Goal: Task Accomplishment & Management: Use online tool/utility

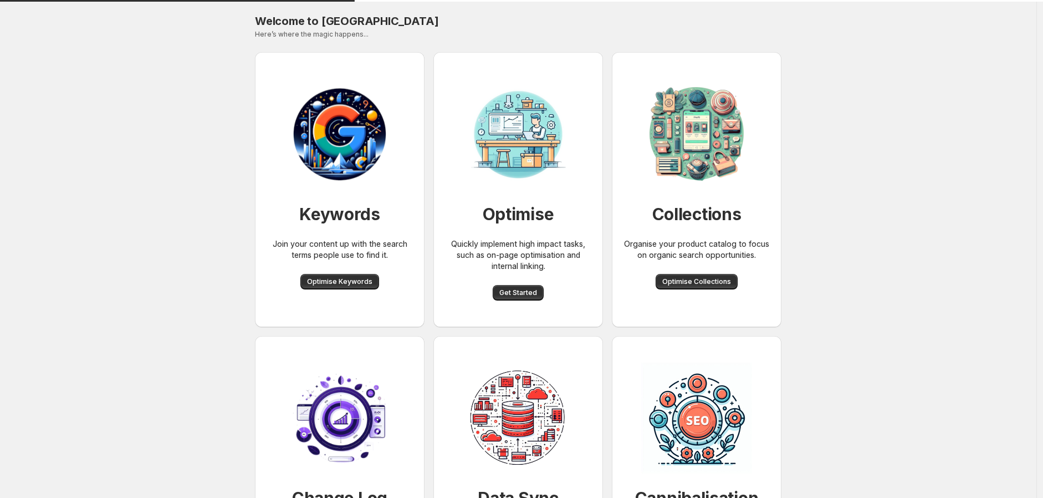
click at [821, 203] on div "Welcome to [GEOGRAPHIC_DATA]. This page is ready Welcome to Macaroni Here’s whe…" at bounding box center [518, 305] width 1037 height 611
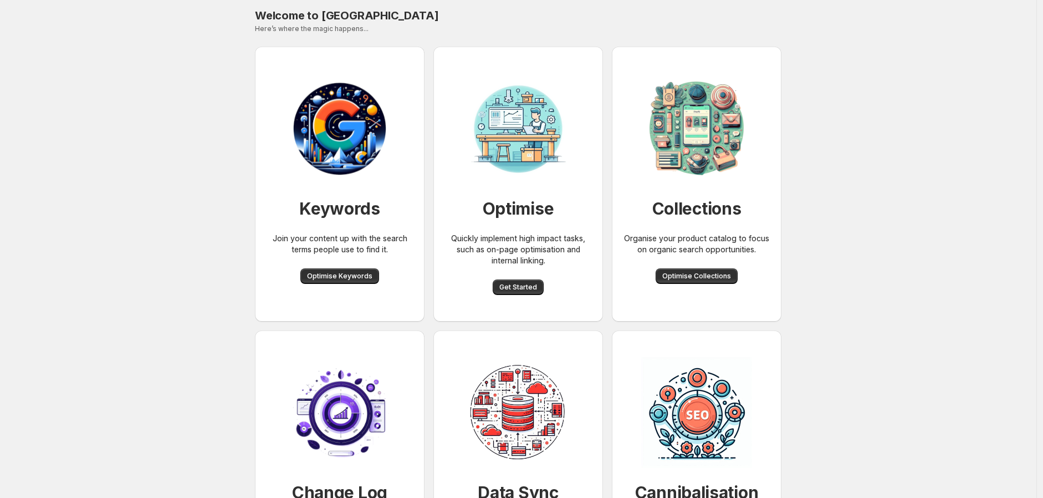
scroll to position [6, 0]
click at [525, 282] on span "Get Started" at bounding box center [518, 286] width 38 height 9
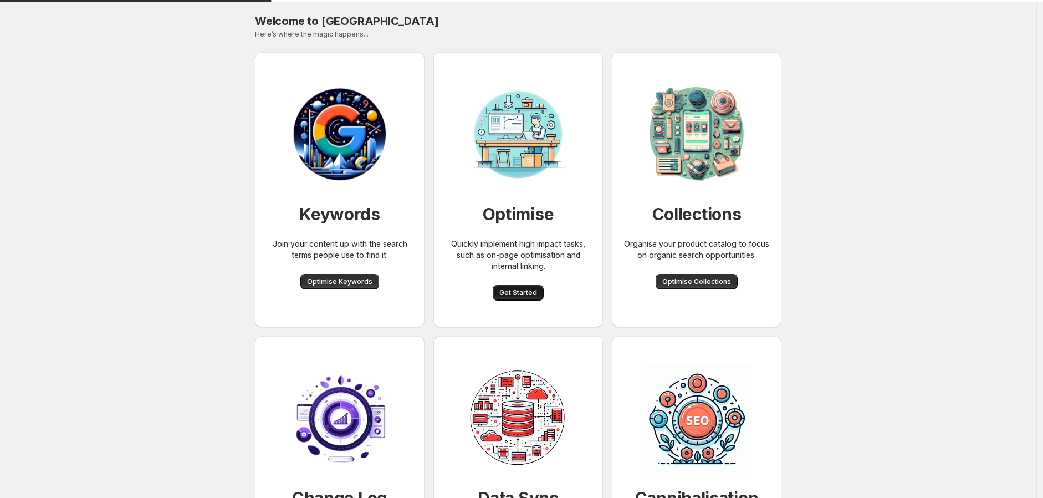
click at [523, 293] on span "Get Started" at bounding box center [518, 292] width 38 height 9
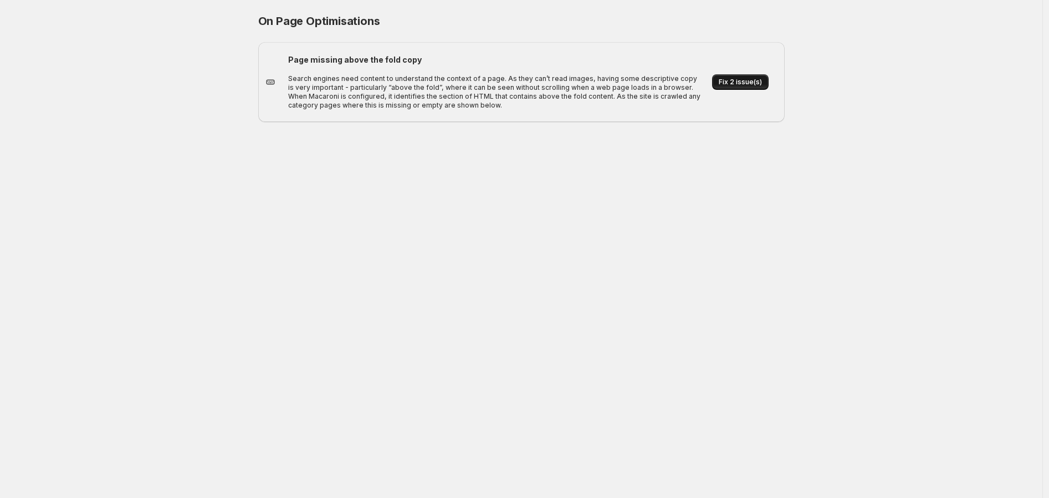
click at [733, 83] on span "Fix 2 issue(s)" at bounding box center [740, 82] width 43 height 9
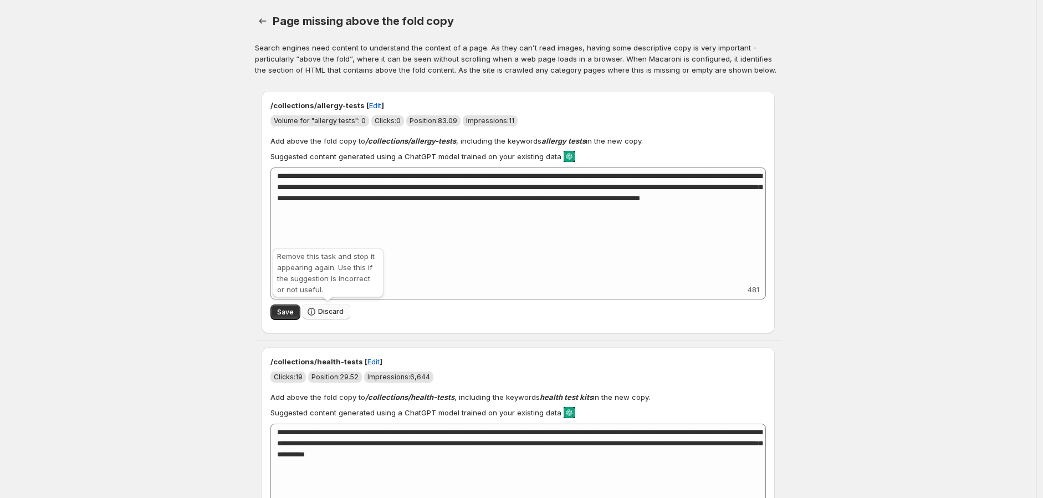
click at [336, 314] on span "Discard" at bounding box center [330, 311] width 25 height 9
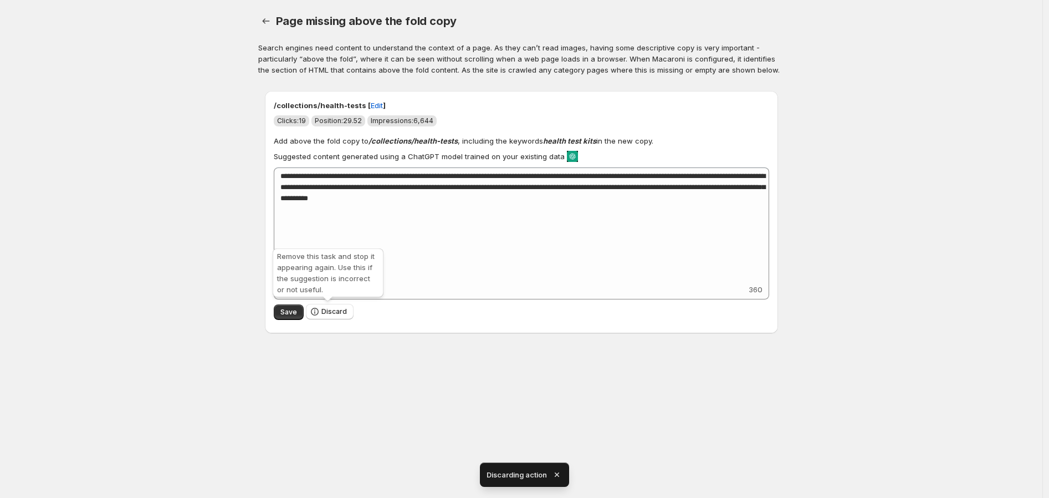
click at [336, 314] on span "Discard" at bounding box center [333, 311] width 25 height 9
